Goal: Task Accomplishment & Management: Complete application form

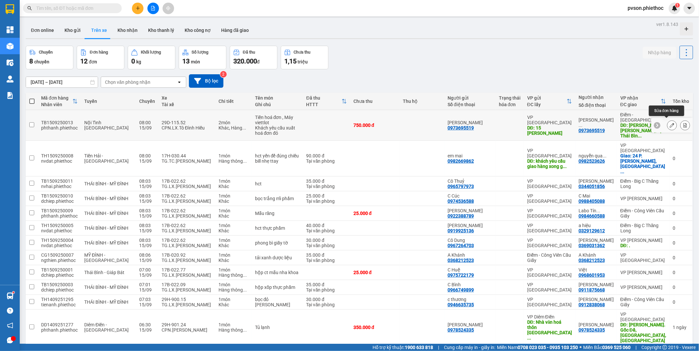
click at [669, 124] on icon at bounding box center [671, 125] width 5 height 5
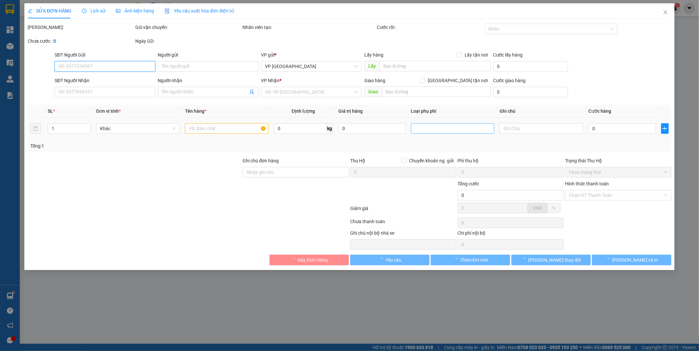
type input "0973695519"
type input "[PERSON_NAME]"
type input "15 [PERSON_NAME]"
type input "0973695519"
type input "[PERSON_NAME]"
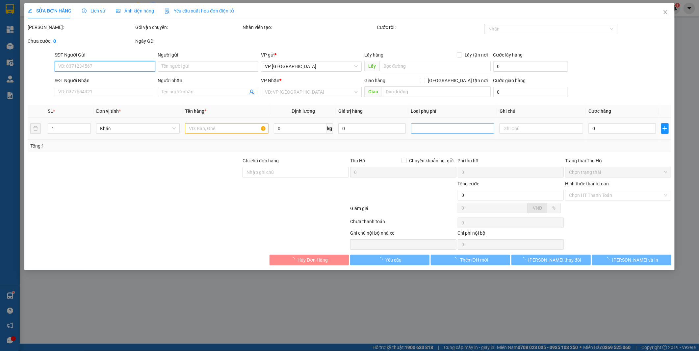
type input "[PERSON_NAME], [PERSON_NAME], Tp. [GEOGRAPHIC_DATA], [GEOGRAPHIC_DATA], [GEOGRA…"
type input "750.000"
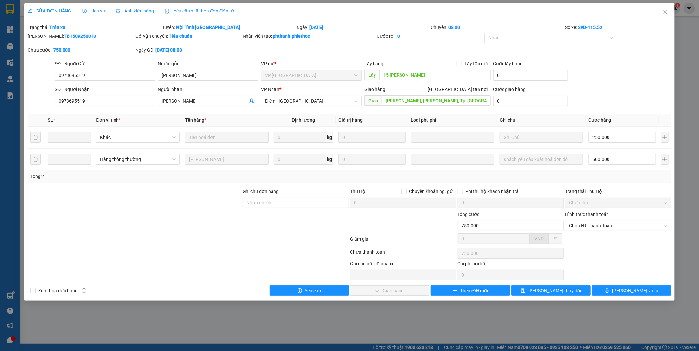
click at [102, 13] on span "Lịch sử" at bounding box center [93, 10] width 23 height 5
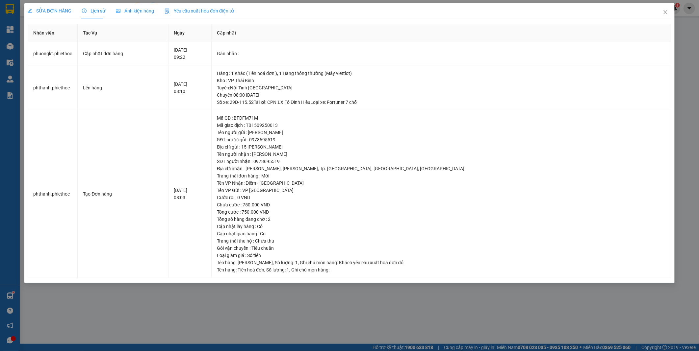
click at [55, 8] on span "SỬA ĐƠN HÀNG" at bounding box center [50, 10] width 44 height 5
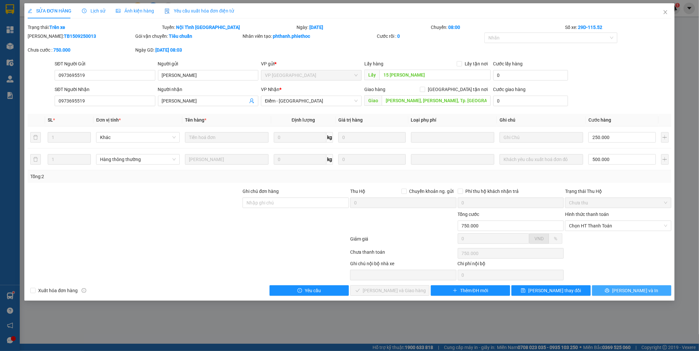
click at [632, 291] on span "[PERSON_NAME] và In" at bounding box center [635, 290] width 46 height 7
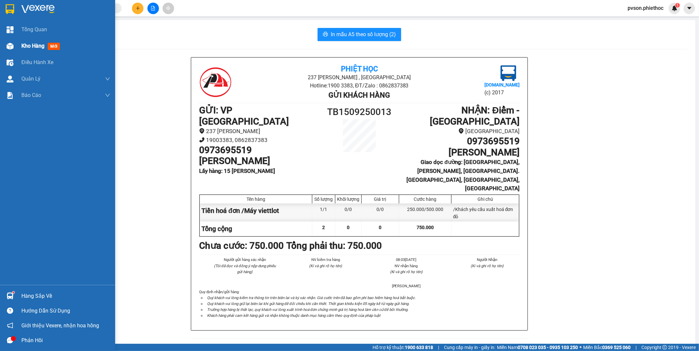
click at [25, 46] on span "Kho hàng" at bounding box center [32, 46] width 23 height 6
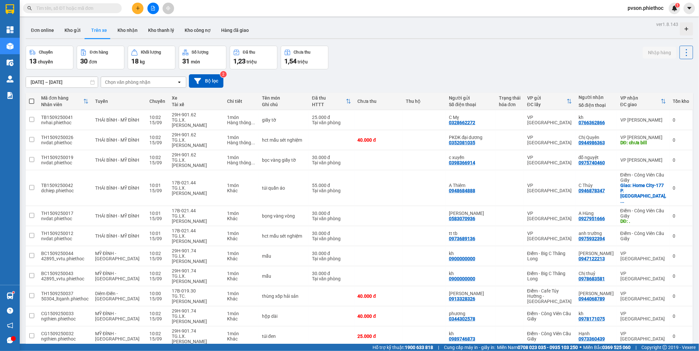
click at [63, 80] on input "[DATE] – [DATE]" at bounding box center [62, 82] width 72 height 11
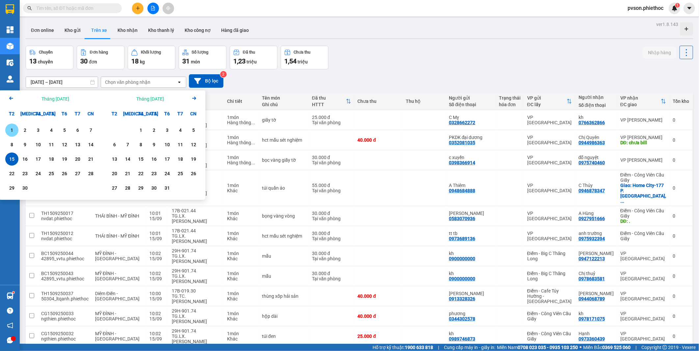
click at [15, 132] on div "1" at bounding box center [11, 130] width 9 height 8
click at [15, 161] on div "15" at bounding box center [11, 159] width 9 height 8
type input "[DATE] – [DATE]"
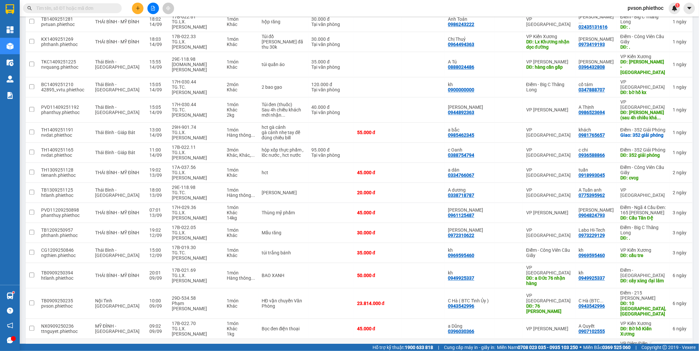
scroll to position [841, 0]
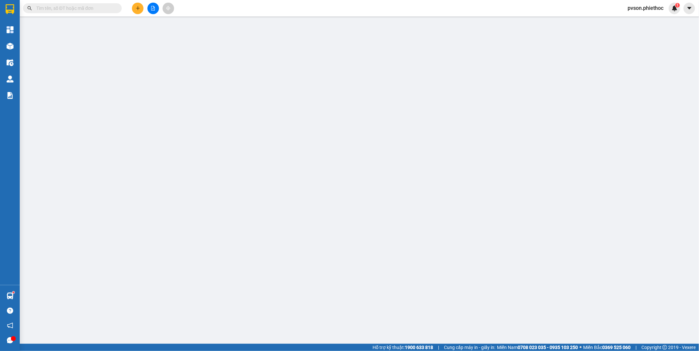
type input "0973348127"
type input "A Đức"
type input "Nhà máy nước TP ( 7h00 [DATE] )"
type input "0973348127"
type input "a Đức"
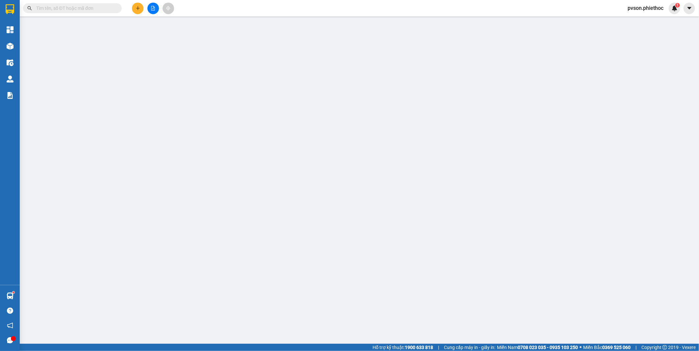
type input "An Bài, [PERSON_NAME]"
type input "800.000"
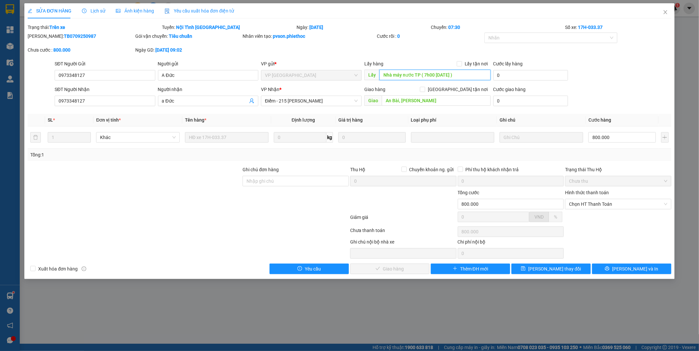
click at [482, 77] on input "Nhà máy nước TP ( 7h00 [DATE] )" at bounding box center [434, 75] width 111 height 11
click at [592, 204] on span "Chọn HT Thanh Toán" at bounding box center [618, 204] width 98 height 10
type input "Nhà máy nước TP ( 7h00 [DATE] )..."
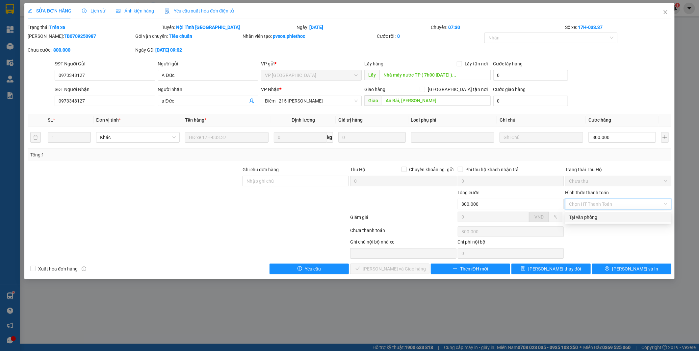
click at [588, 216] on div "Tại văn phòng" at bounding box center [618, 217] width 98 height 7
type input "0"
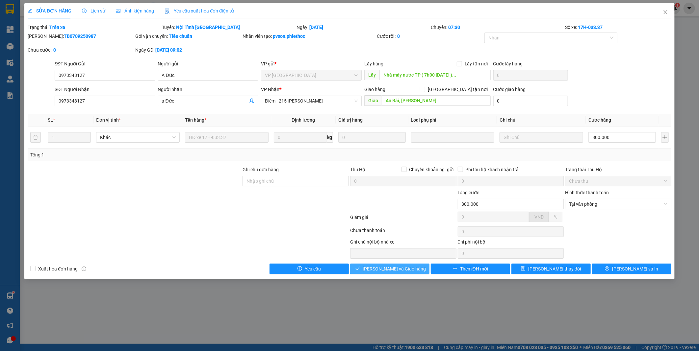
click at [395, 270] on span "[PERSON_NAME] và Giao hàng" at bounding box center [394, 268] width 63 height 7
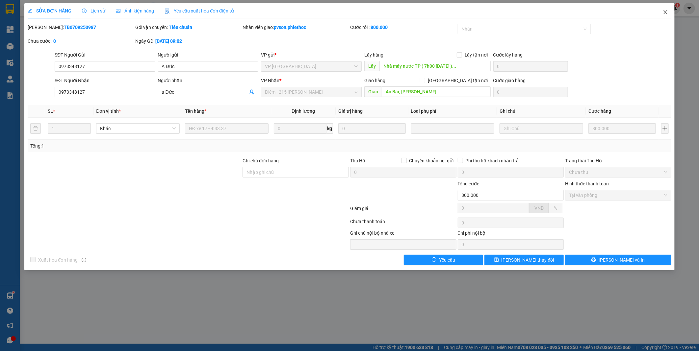
click at [666, 13] on icon "close" at bounding box center [665, 12] width 5 height 5
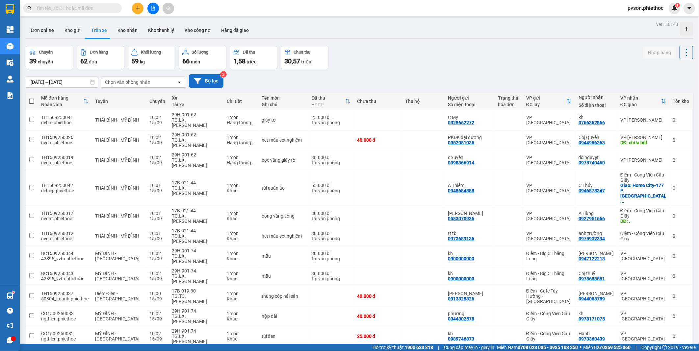
click at [204, 79] on button "Bộ lọc" at bounding box center [206, 80] width 35 height 13
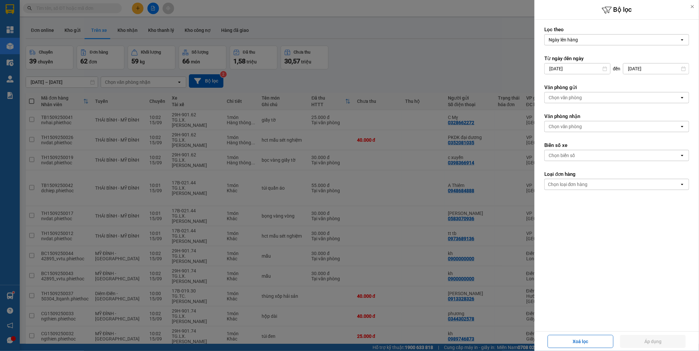
click at [601, 94] on div "Chọn văn phòng" at bounding box center [611, 97] width 135 height 11
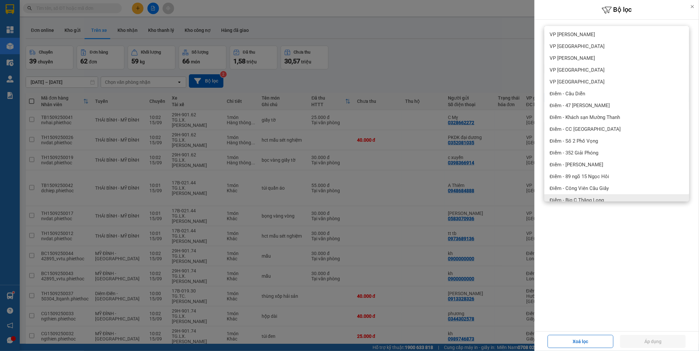
click at [604, 257] on div "Lọc theo Ngày lên hàng open Từ ngày đến [DATE] Press the down arrow key to inte…" at bounding box center [616, 176] width 164 height 312
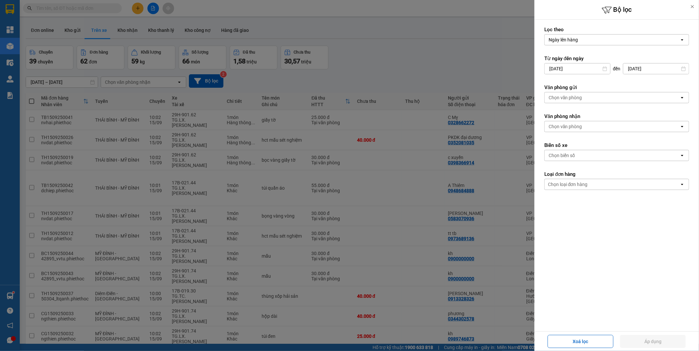
click at [437, 81] on div at bounding box center [349, 175] width 699 height 351
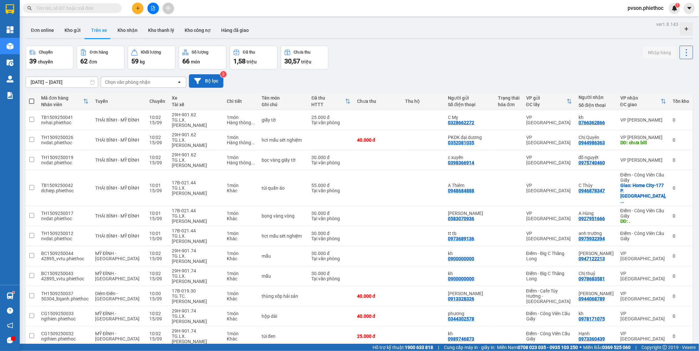
click at [207, 83] on button "Bộ lọc" at bounding box center [206, 80] width 35 height 13
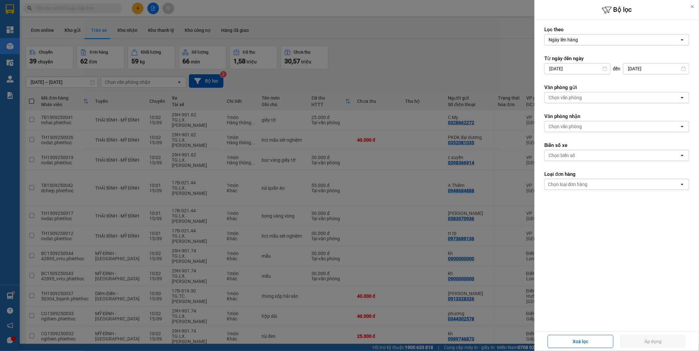
click at [458, 54] on div at bounding box center [349, 175] width 699 height 351
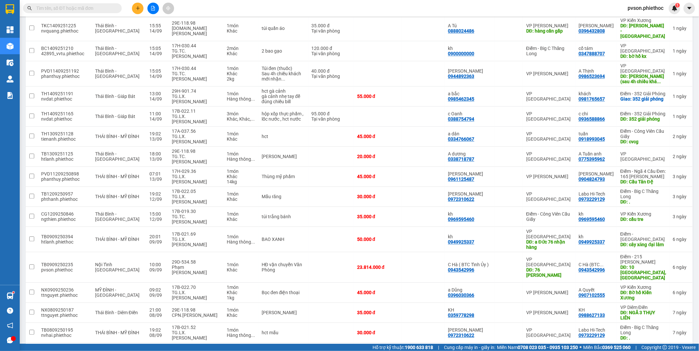
scroll to position [919, 0]
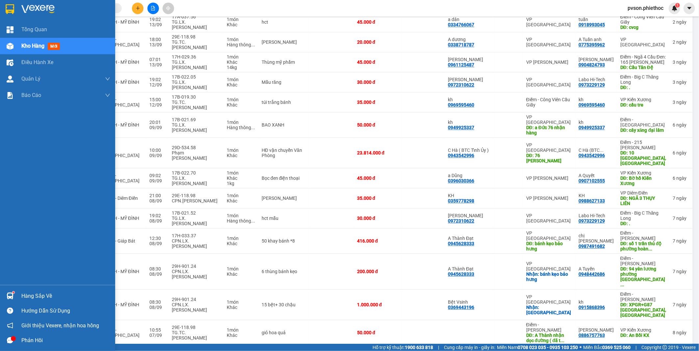
click at [11, 299] on img at bounding box center [10, 296] width 7 height 7
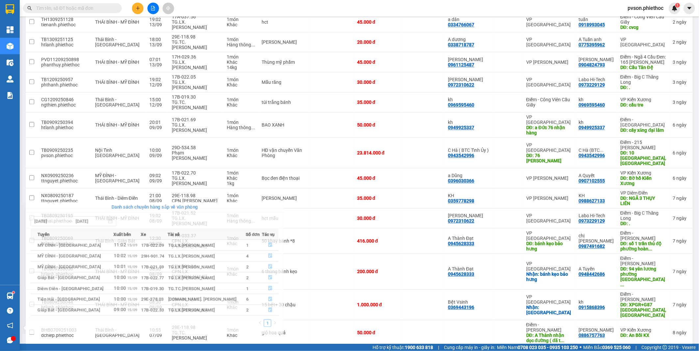
click at [357, 199] on section "Kết quả tìm kiếm ( 9 ) Bộ lọc Mã ĐH Trạng thái Món hàng Thu hộ Tổng cước Chưa c…" at bounding box center [349, 175] width 699 height 351
